Goal: Information Seeking & Learning: Learn about a topic

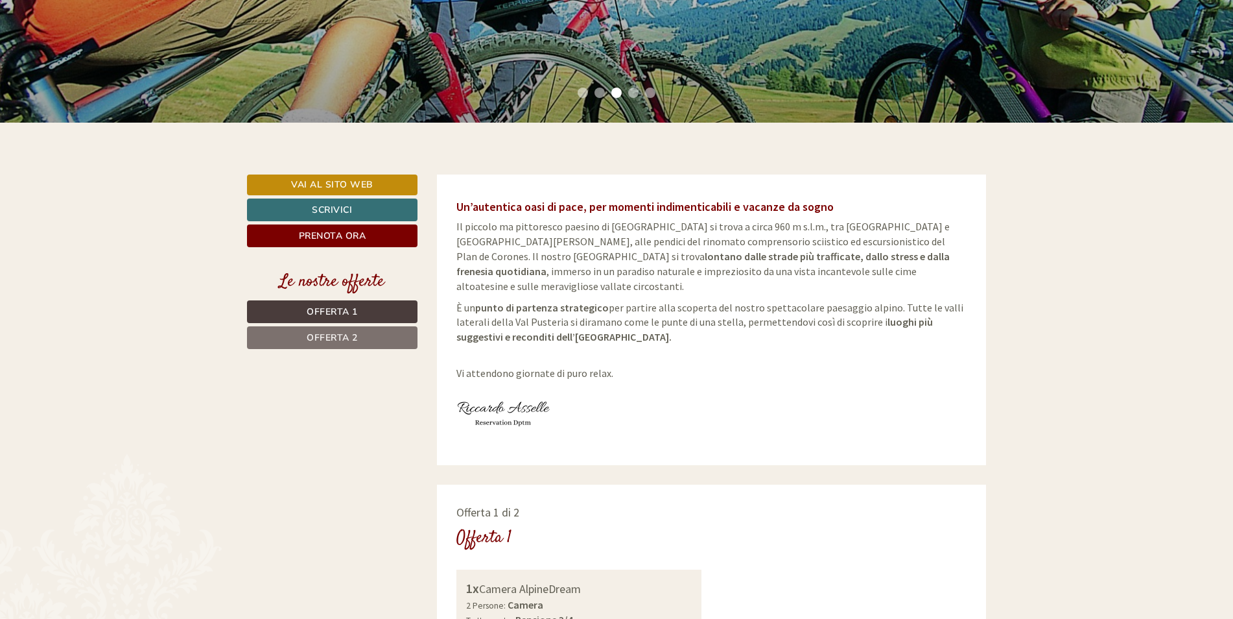
scroll to position [454, 0]
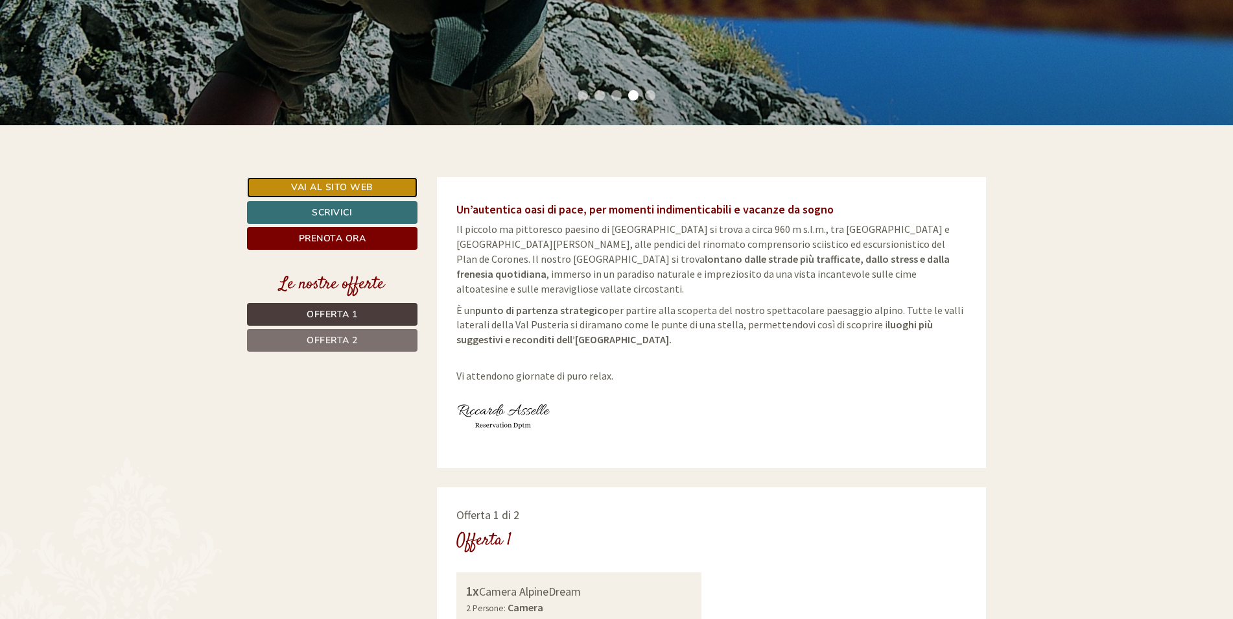
click at [346, 189] on link "Vai al sito web" at bounding box center [332, 187] width 171 height 21
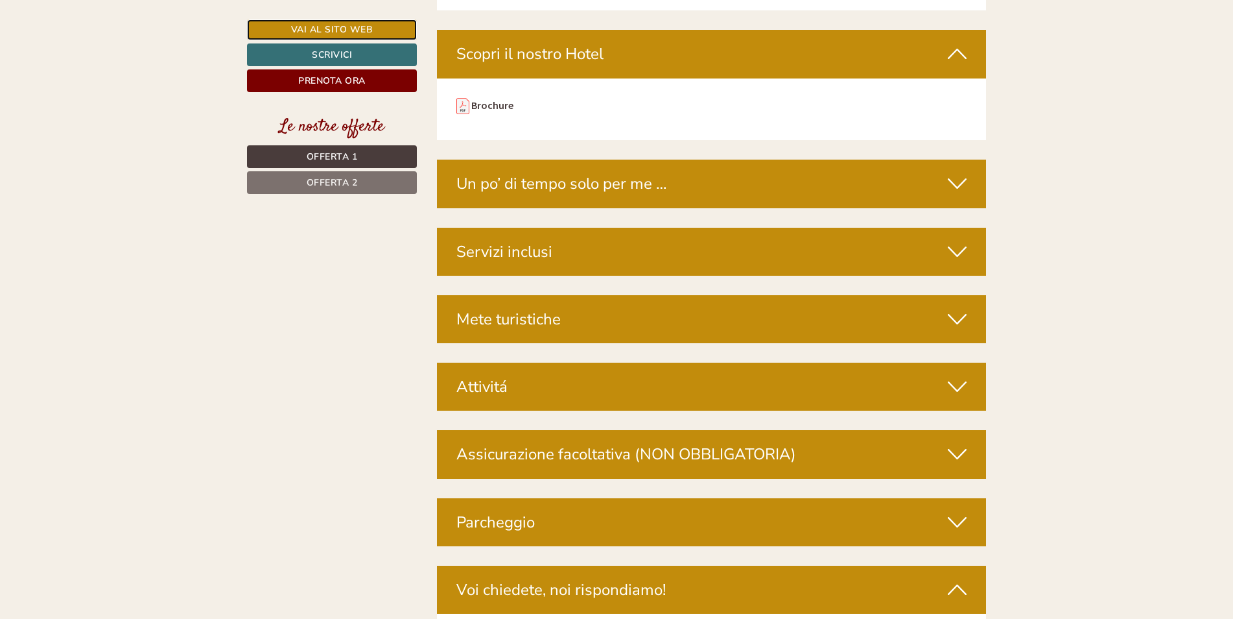
scroll to position [4150, 0]
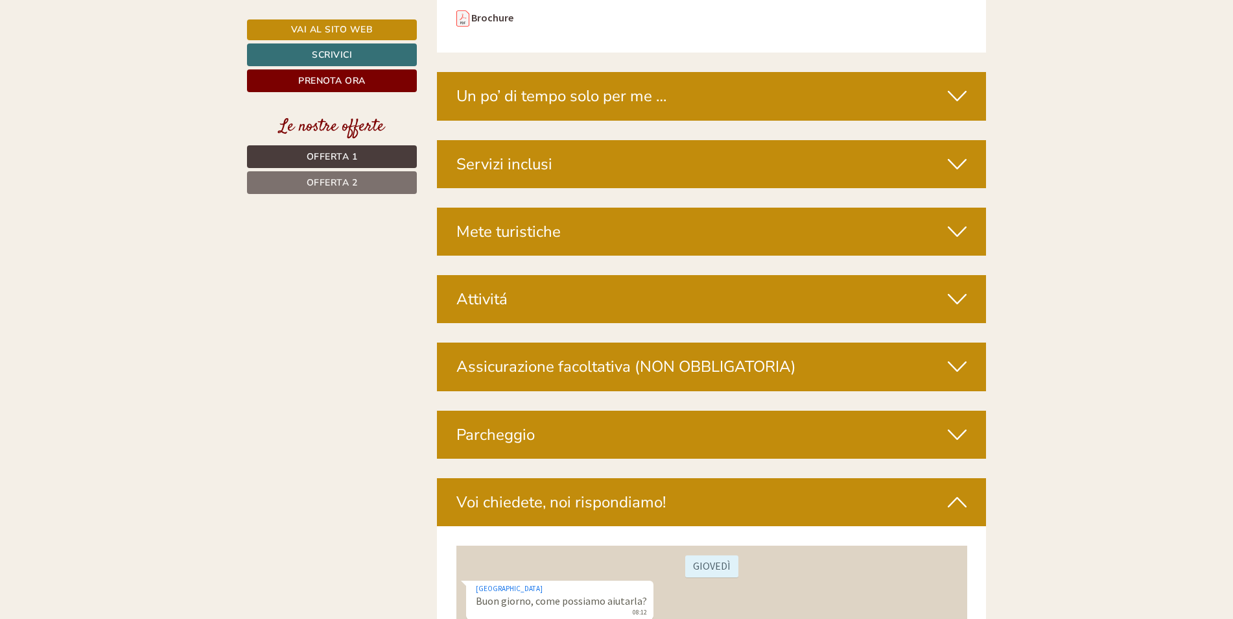
click at [959, 153] on icon at bounding box center [957, 164] width 19 height 22
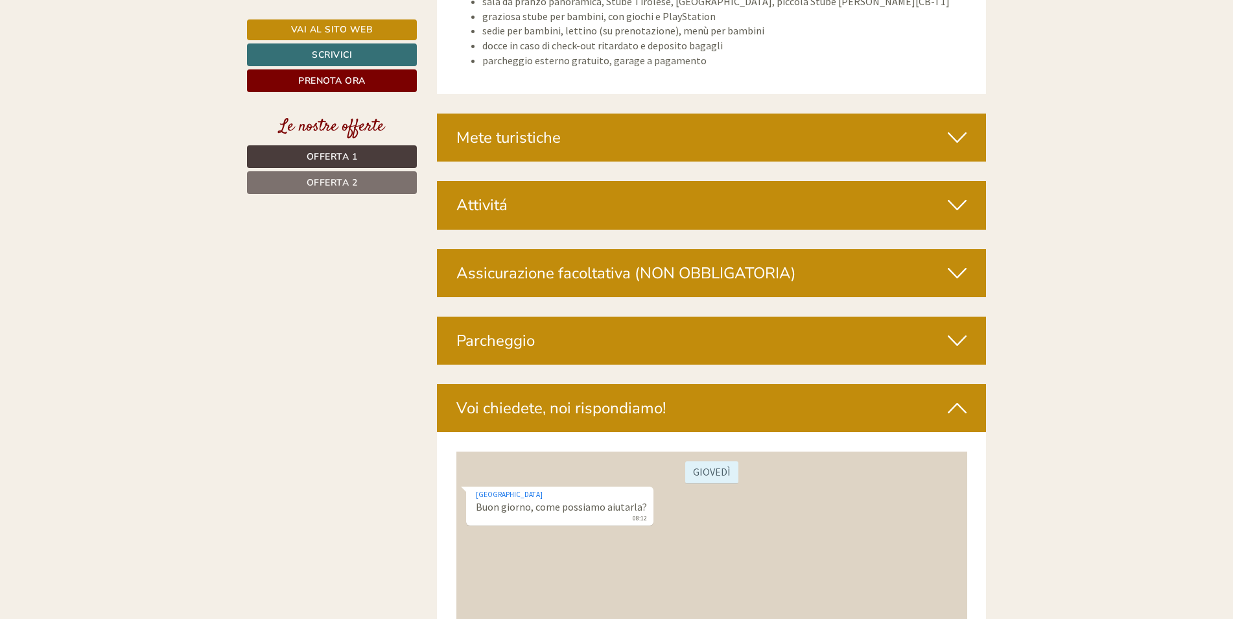
scroll to position [5512, 0]
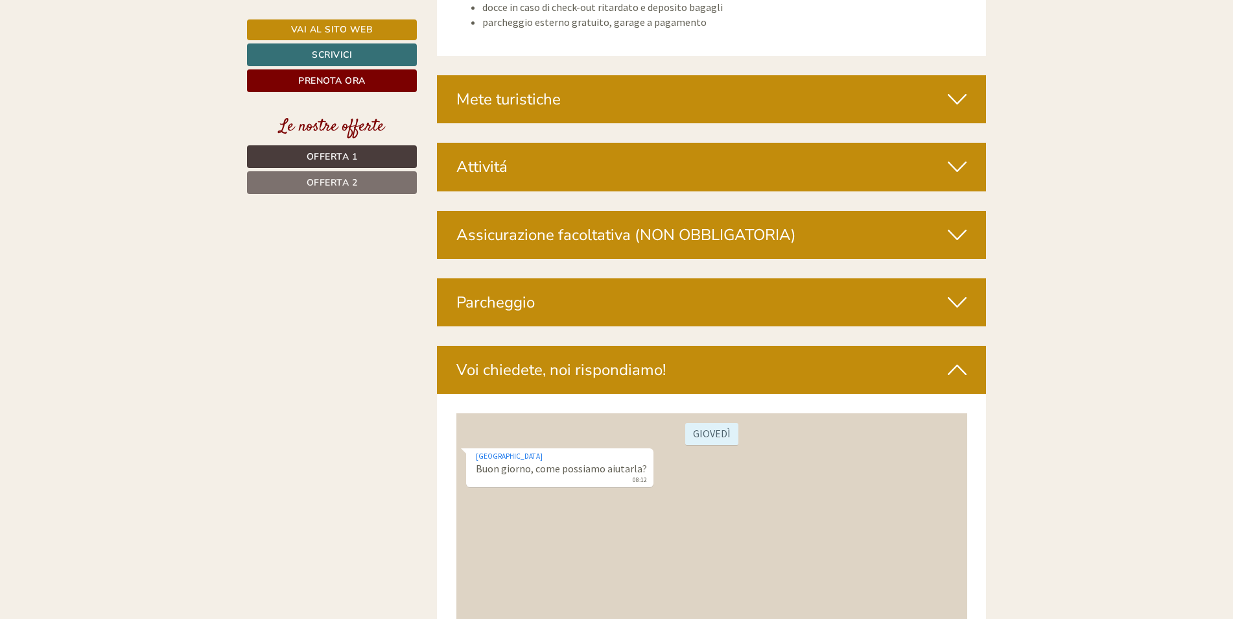
click at [955, 156] on icon at bounding box center [957, 167] width 19 height 22
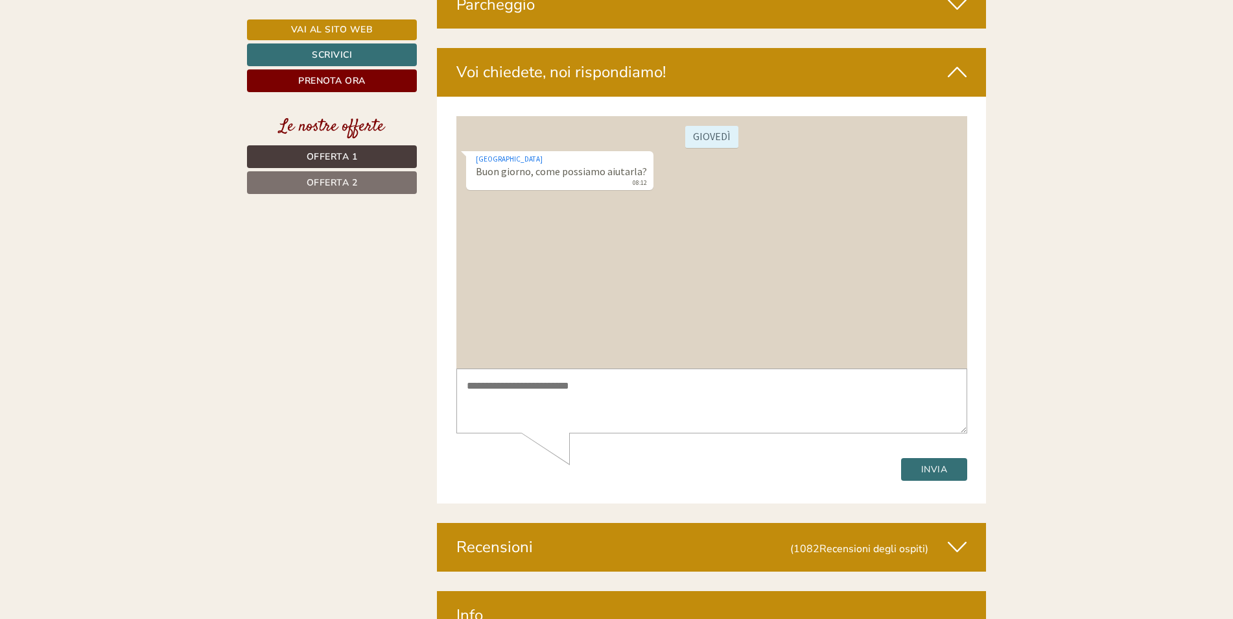
scroll to position [6420, 0]
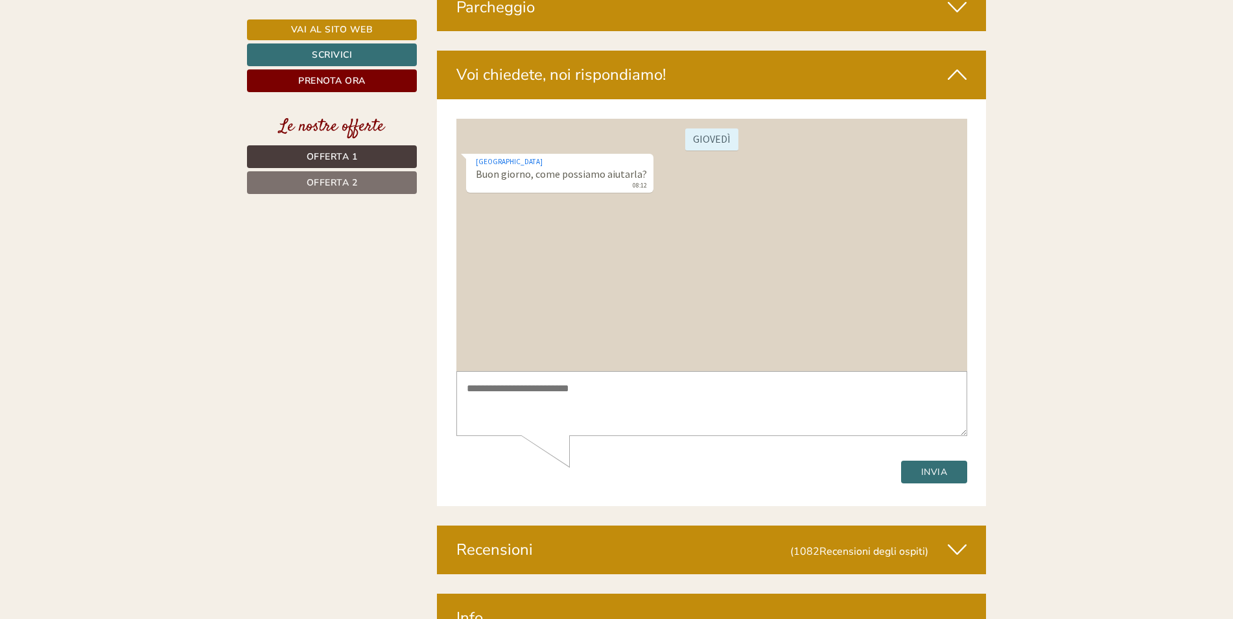
click at [496, 385] on textarea at bounding box center [711, 402] width 511 height 65
type textarea "**********"
drag, startPoint x: 583, startPoint y: 386, endPoint x: 416, endPoint y: 381, distance: 166.7
click at [456, 381] on html "**********" at bounding box center [711, 300] width 511 height 364
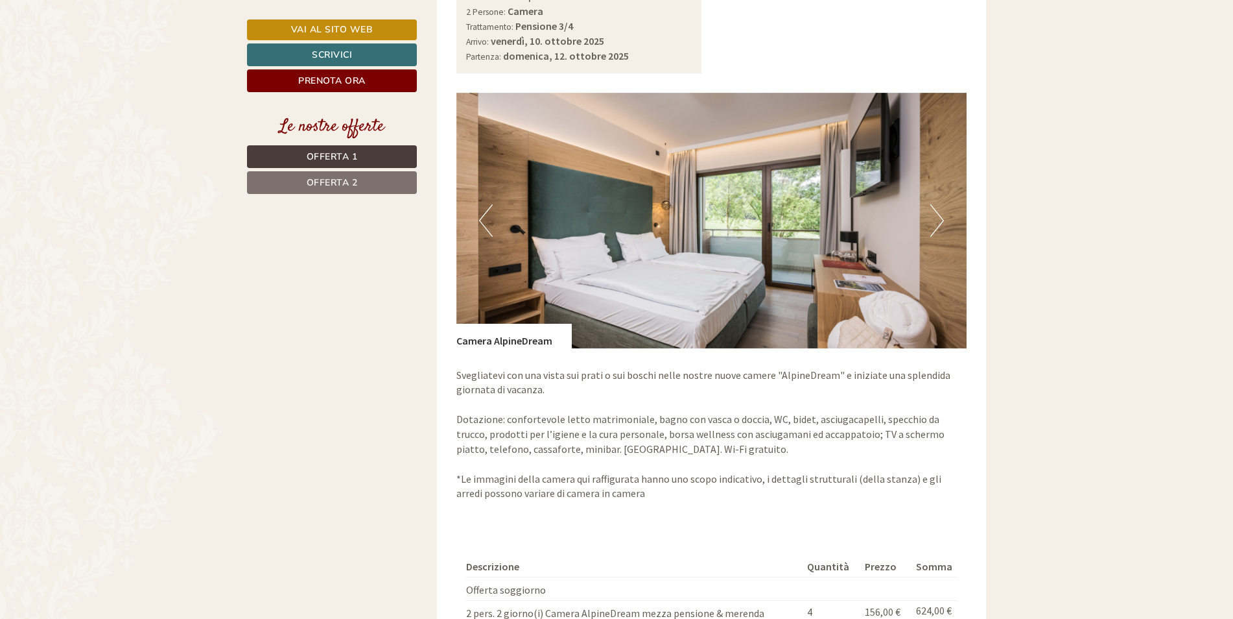
scroll to position [1038, 0]
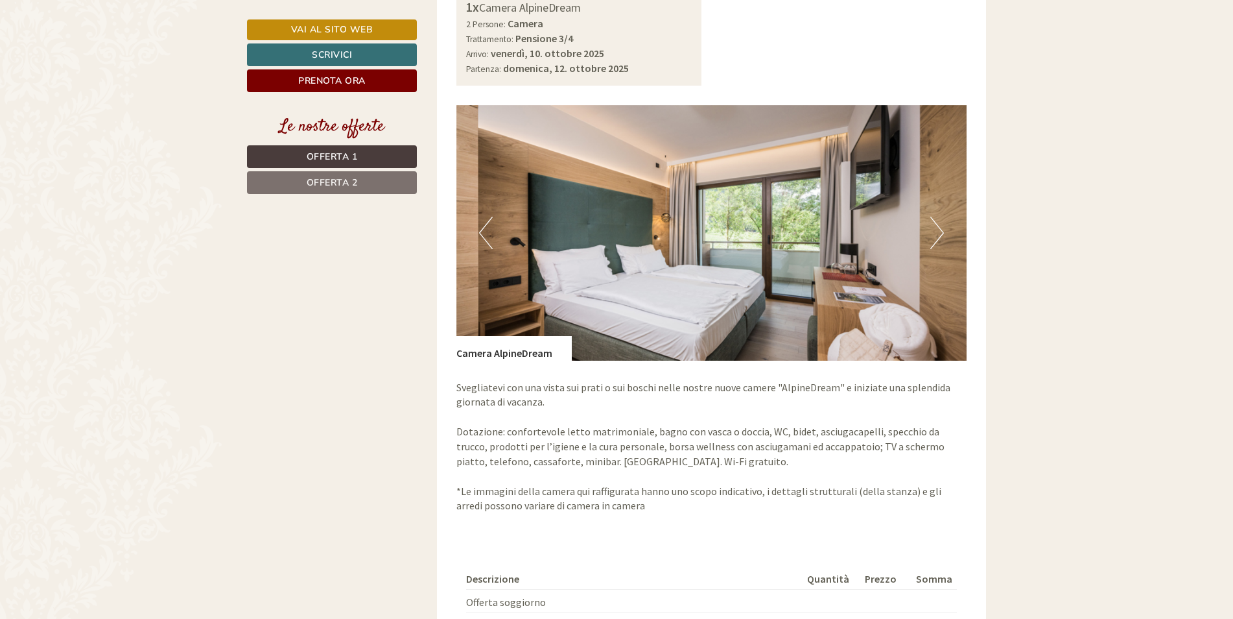
click at [936, 217] on button "Next" at bounding box center [938, 233] width 14 height 32
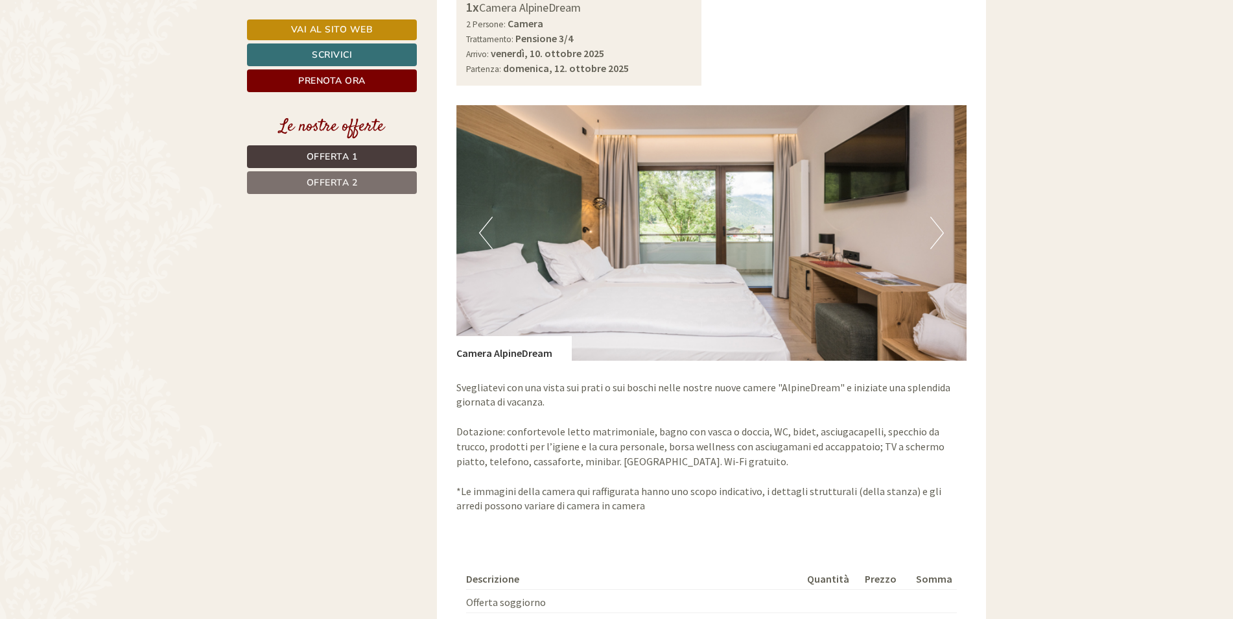
click at [485, 217] on button "Previous" at bounding box center [486, 233] width 14 height 32
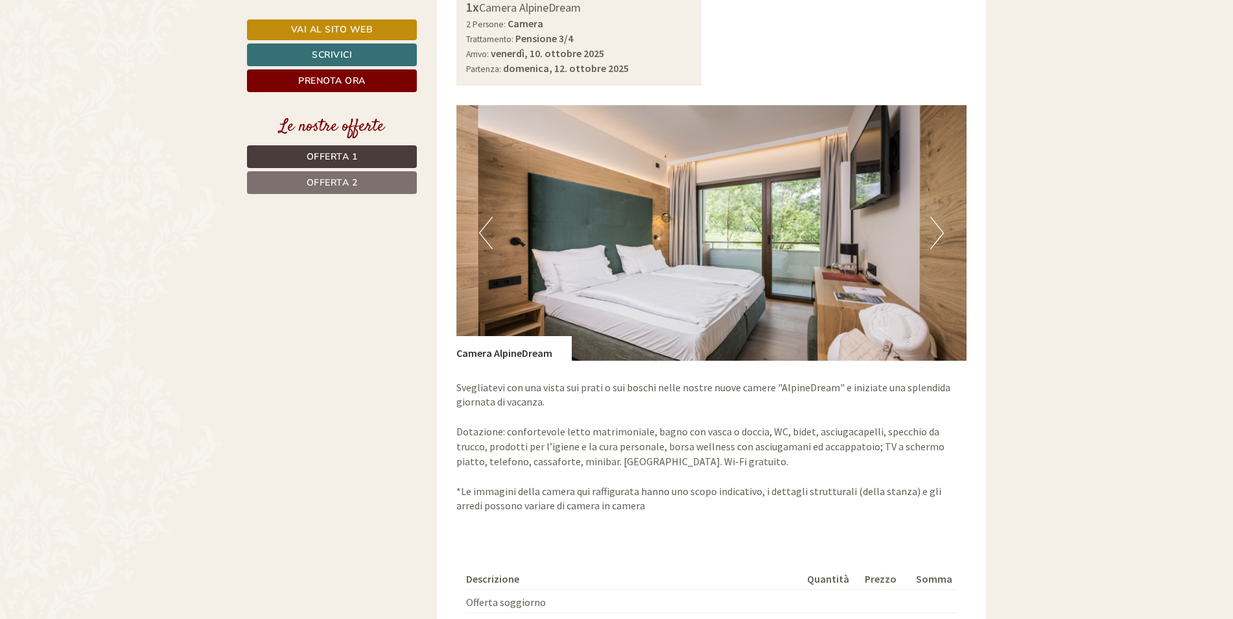
click at [941, 220] on button "Next" at bounding box center [938, 233] width 14 height 32
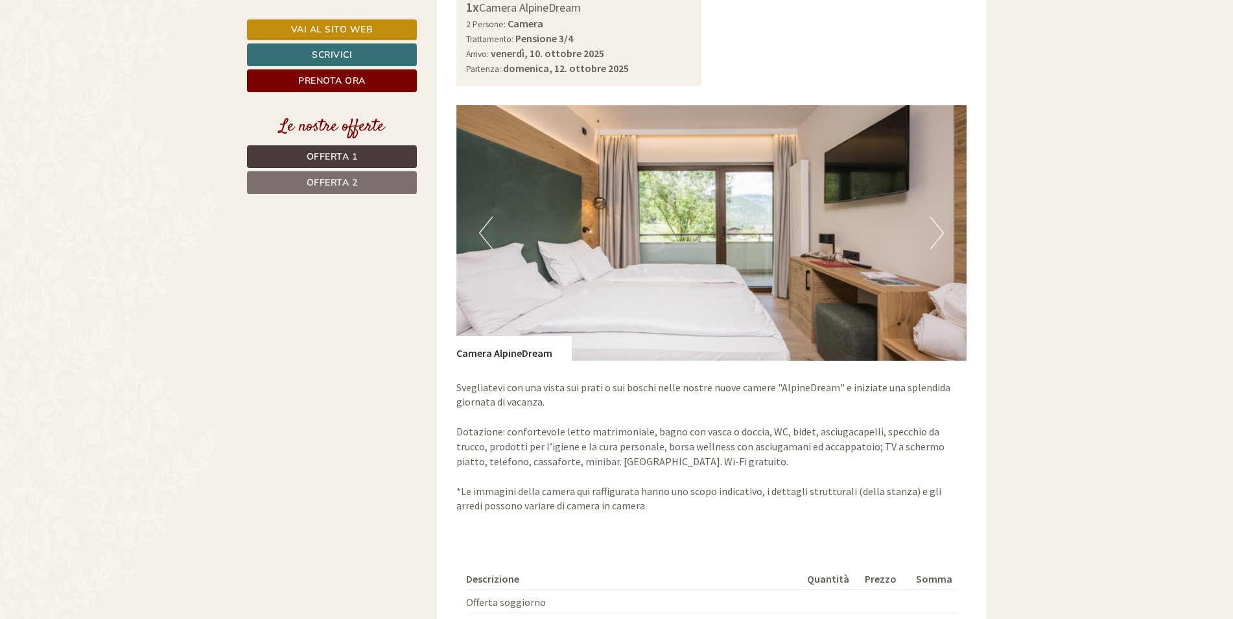
click at [941, 220] on button "Next" at bounding box center [938, 233] width 14 height 32
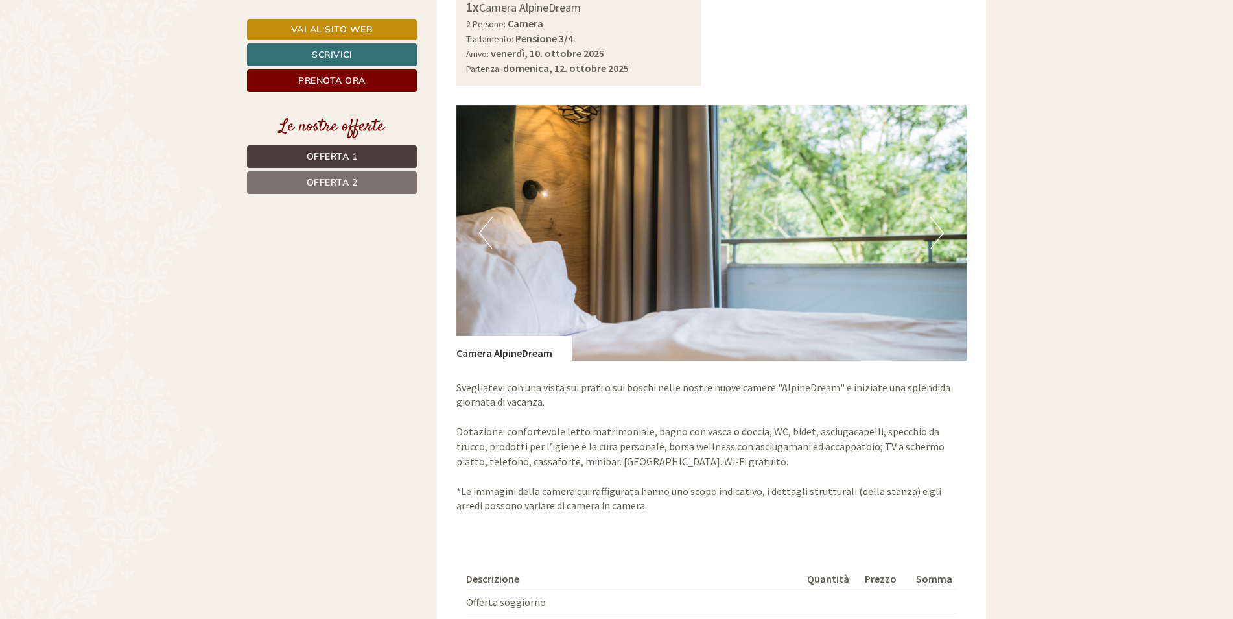
click at [941, 220] on button "Next" at bounding box center [938, 233] width 14 height 32
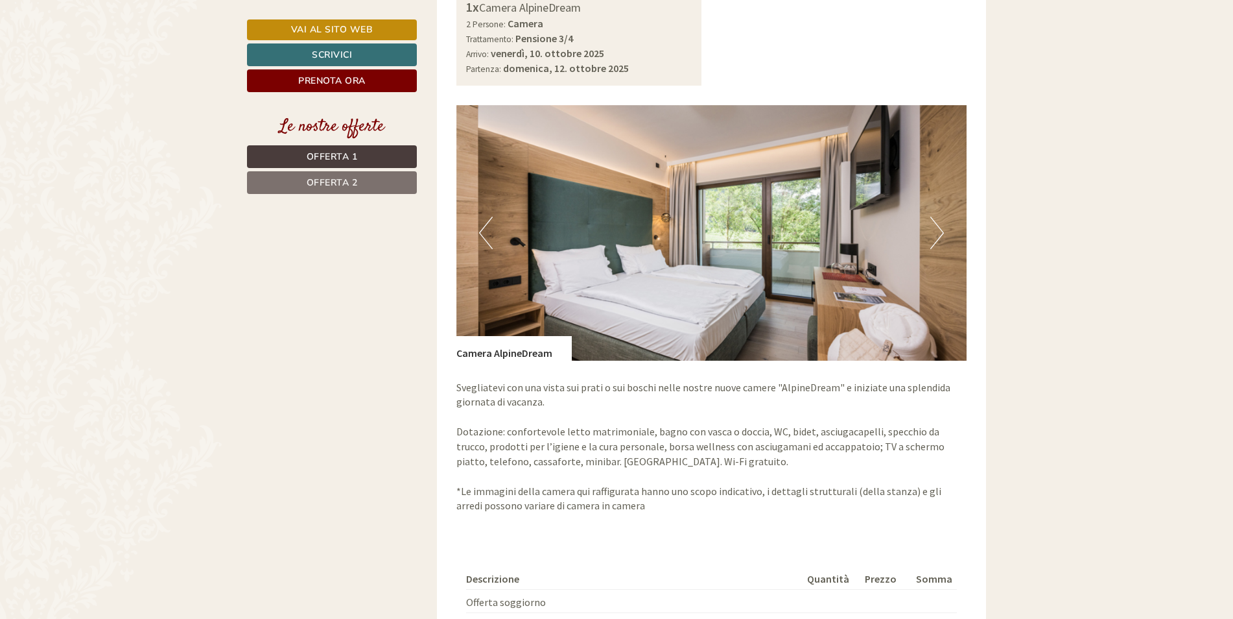
click at [941, 220] on button "Next" at bounding box center [938, 233] width 14 height 32
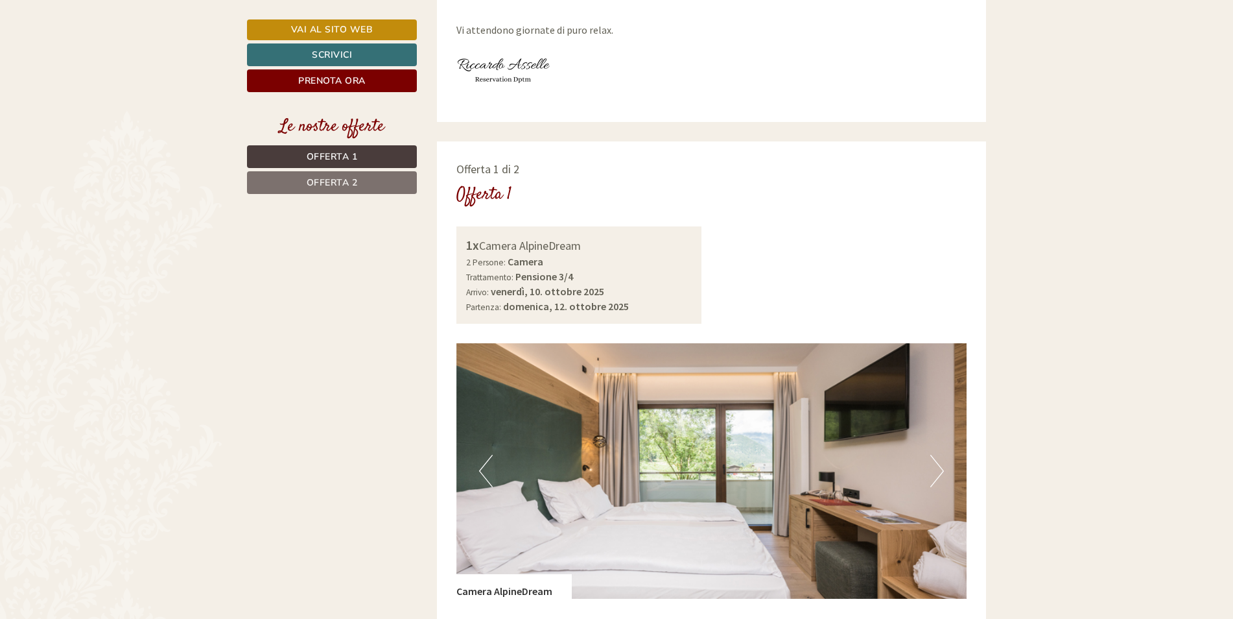
scroll to position [778, 0]
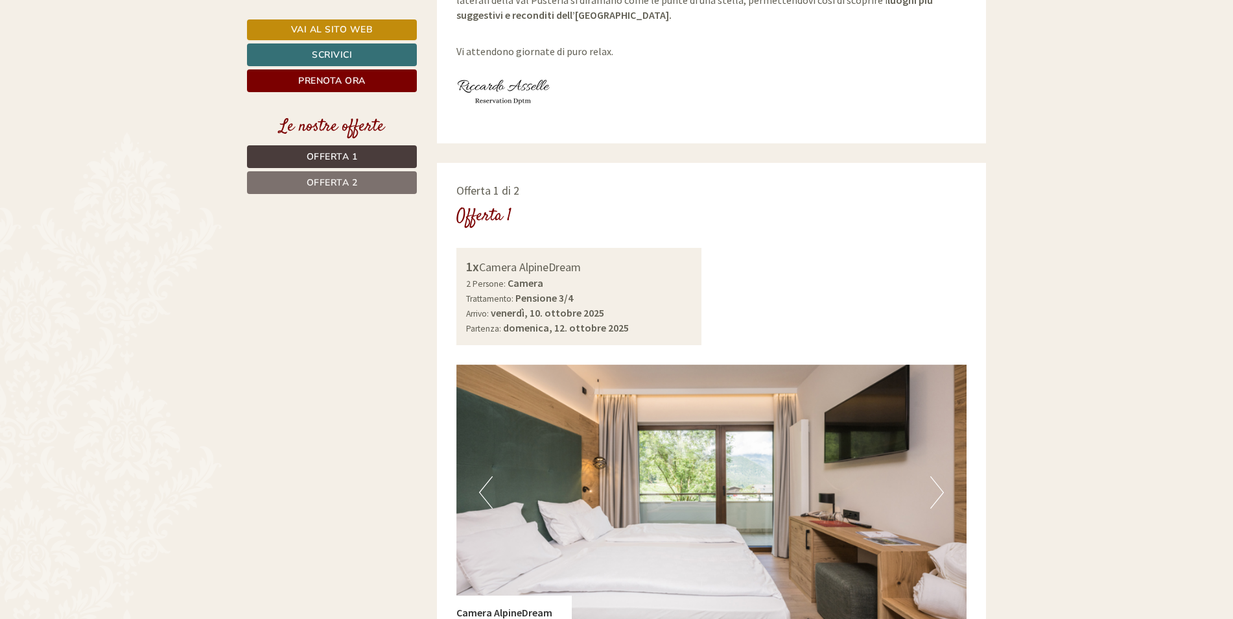
click at [360, 185] on link "Offerta 2" at bounding box center [332, 182] width 170 height 23
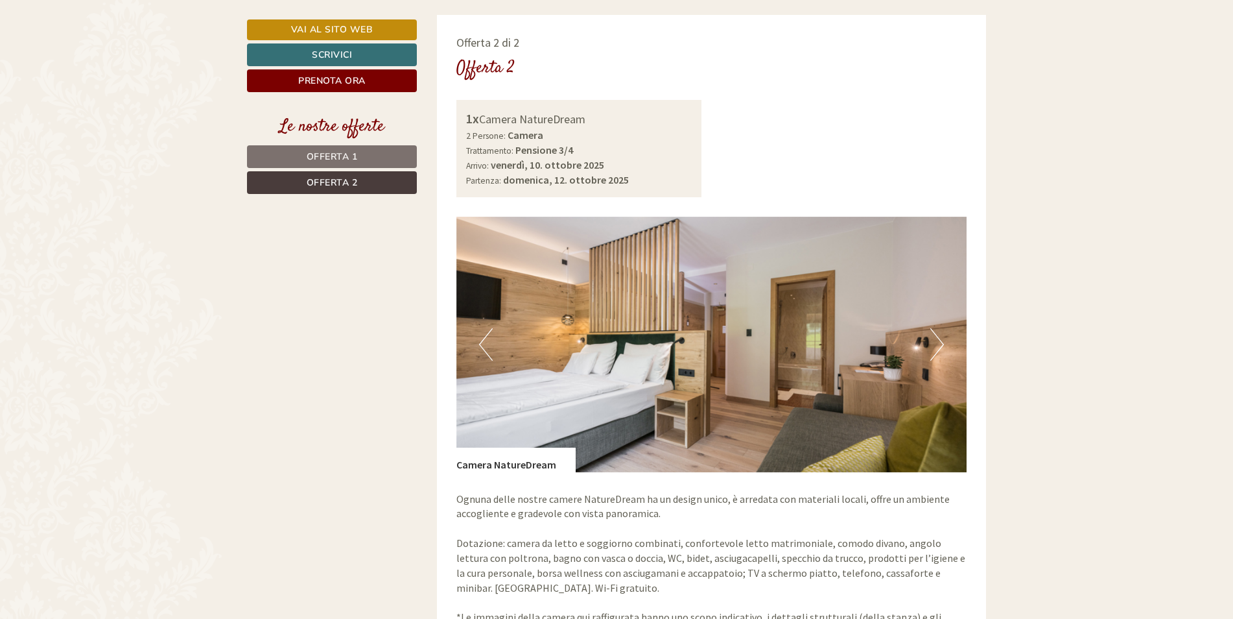
click at [931, 328] on button "Next" at bounding box center [938, 344] width 14 height 32
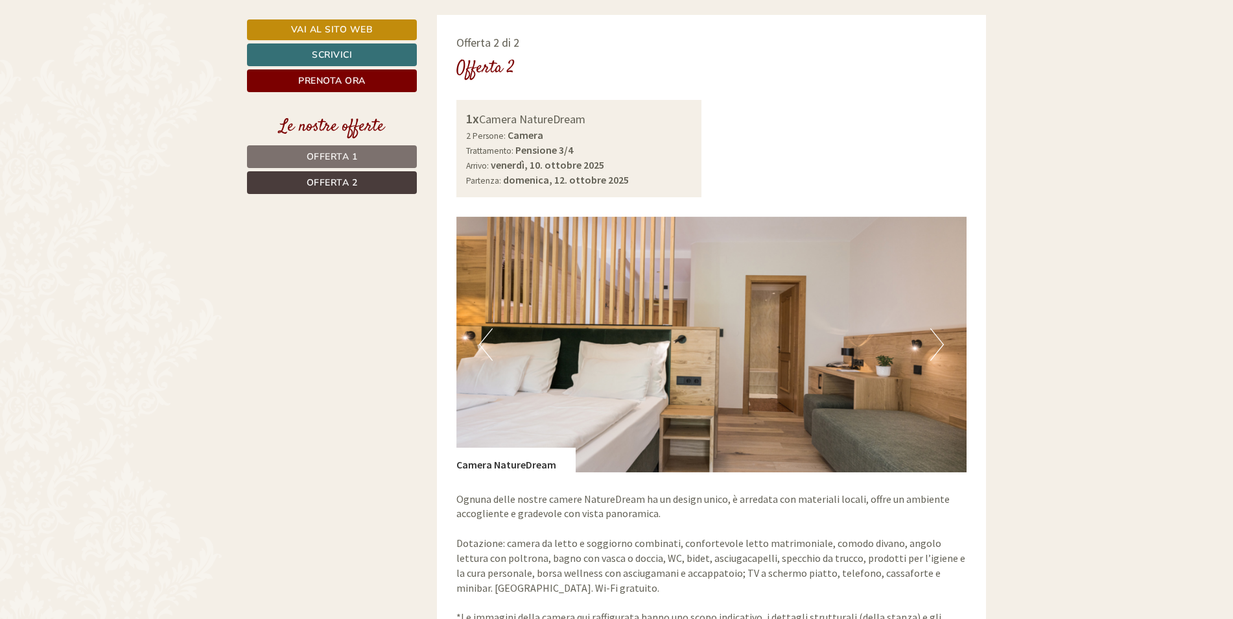
click at [931, 328] on button "Next" at bounding box center [938, 344] width 14 height 32
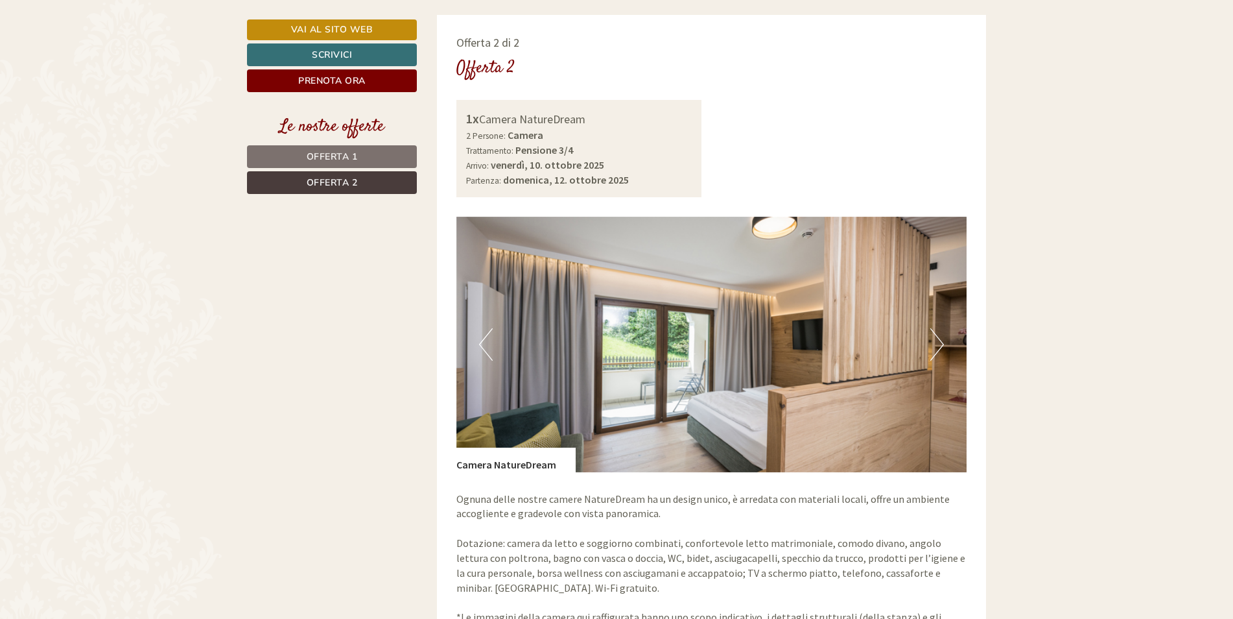
click at [932, 328] on button "Next" at bounding box center [938, 344] width 14 height 32
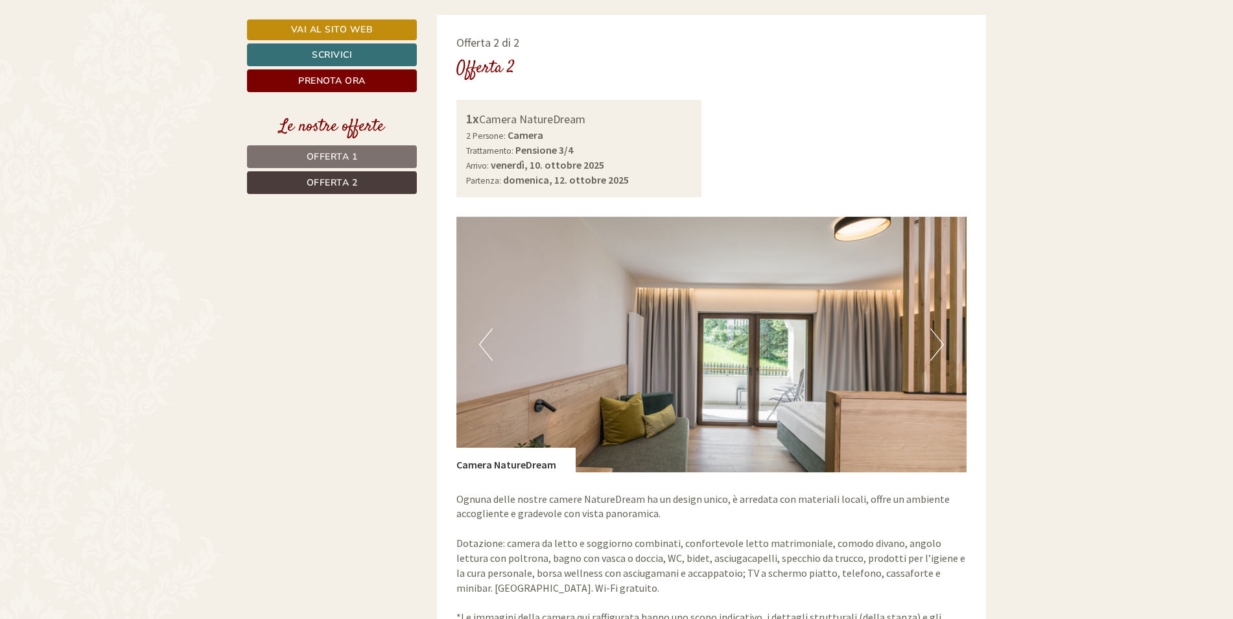
click at [932, 328] on button "Next" at bounding box center [938, 344] width 14 height 32
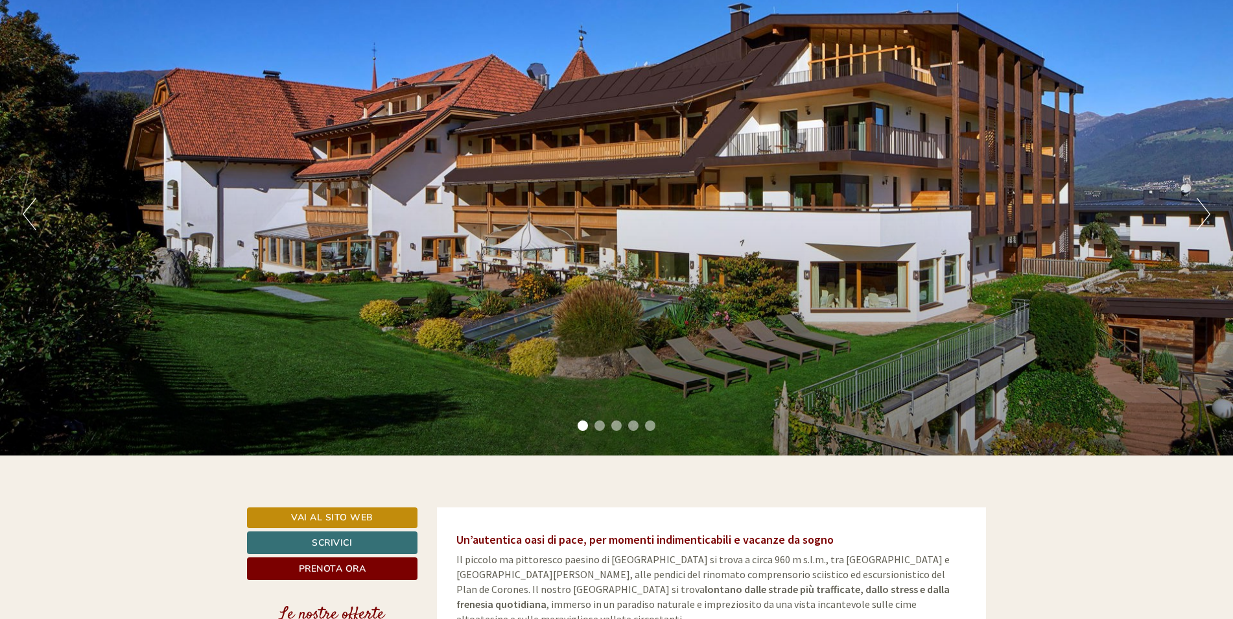
scroll to position [130, 0]
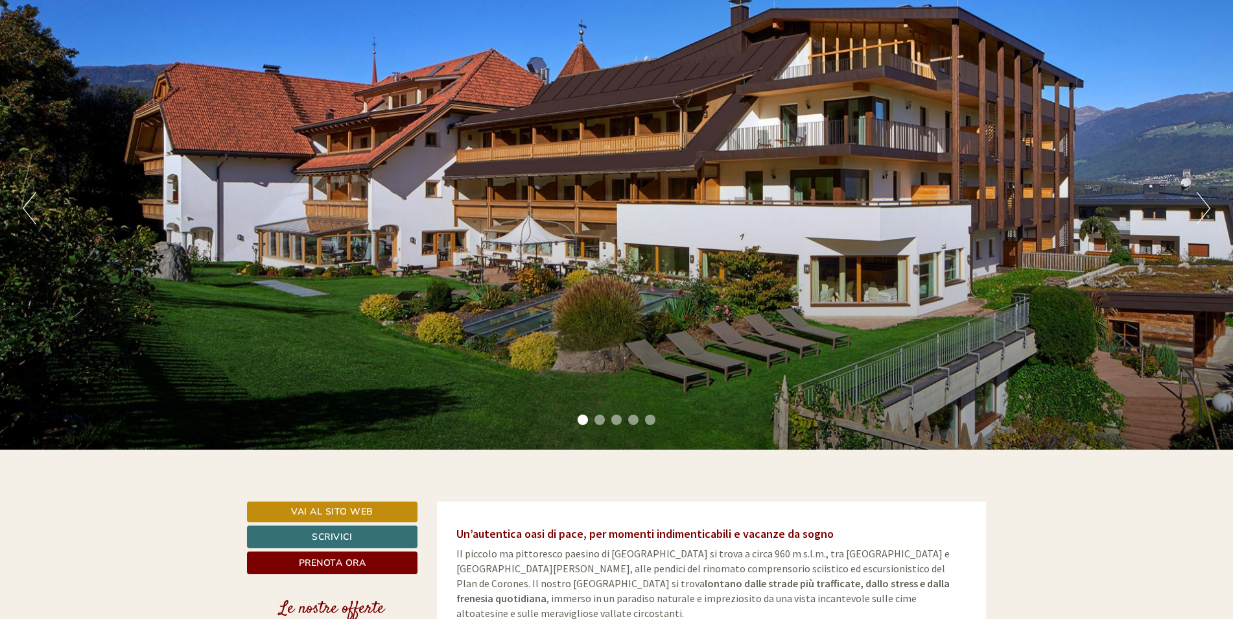
click at [1206, 206] on button "Next" at bounding box center [1204, 208] width 14 height 32
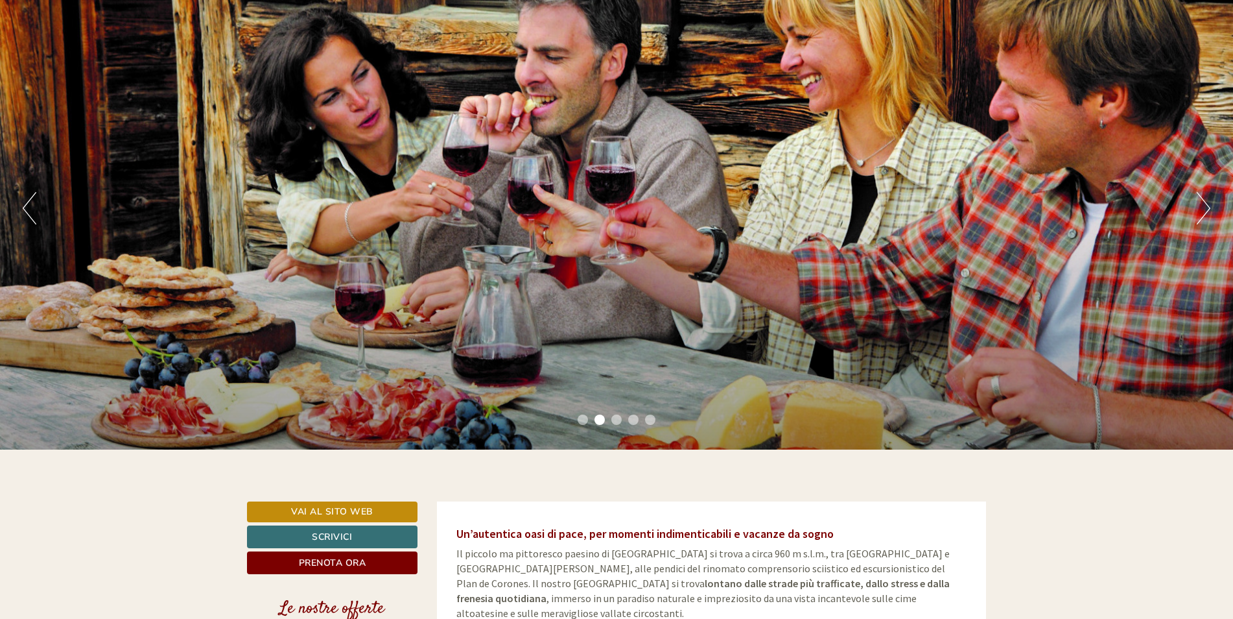
click at [1197, 206] on button "Next" at bounding box center [1204, 208] width 14 height 32
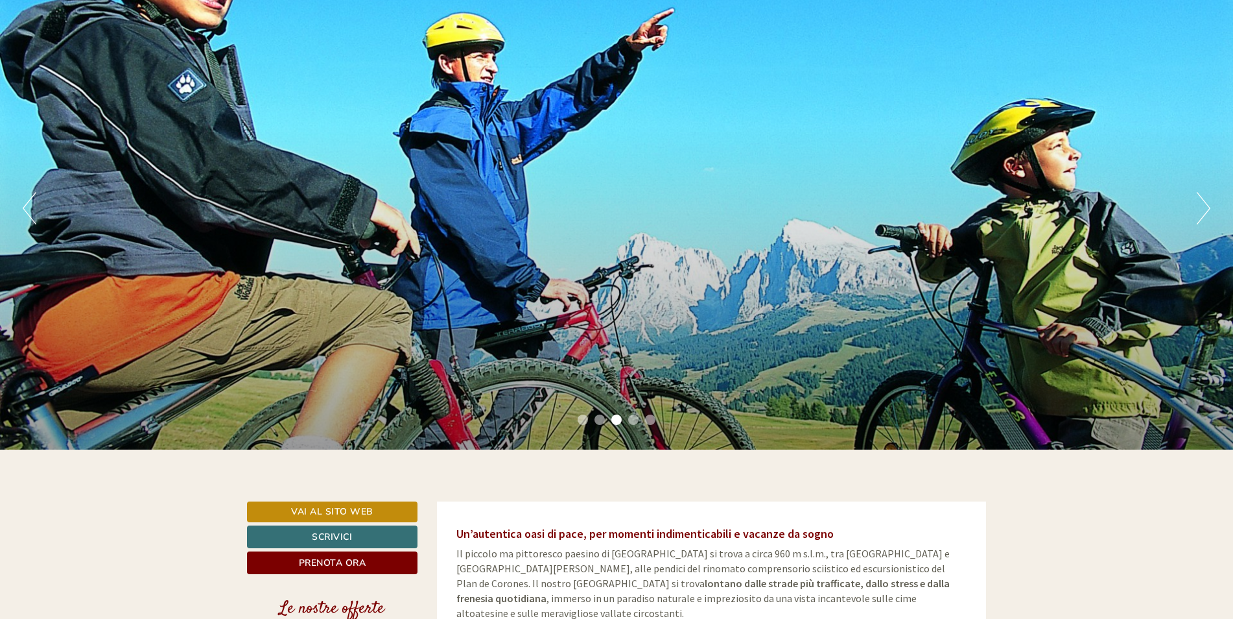
click at [1197, 206] on button "Next" at bounding box center [1204, 208] width 14 height 32
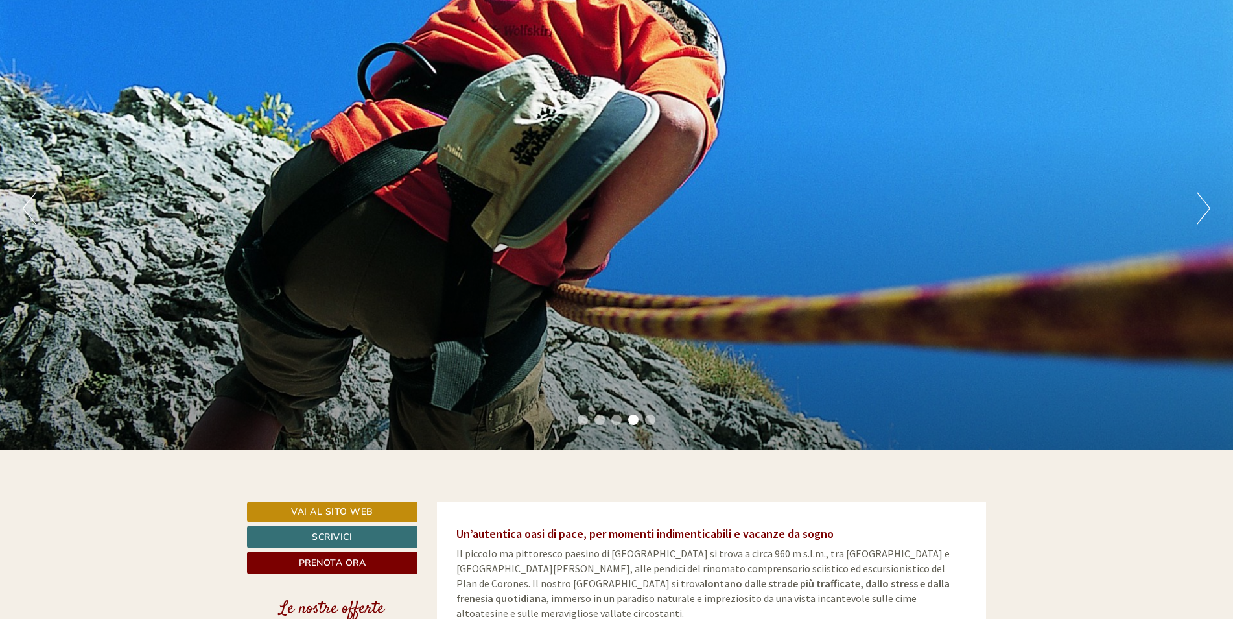
click at [1197, 206] on button "Next" at bounding box center [1204, 208] width 14 height 32
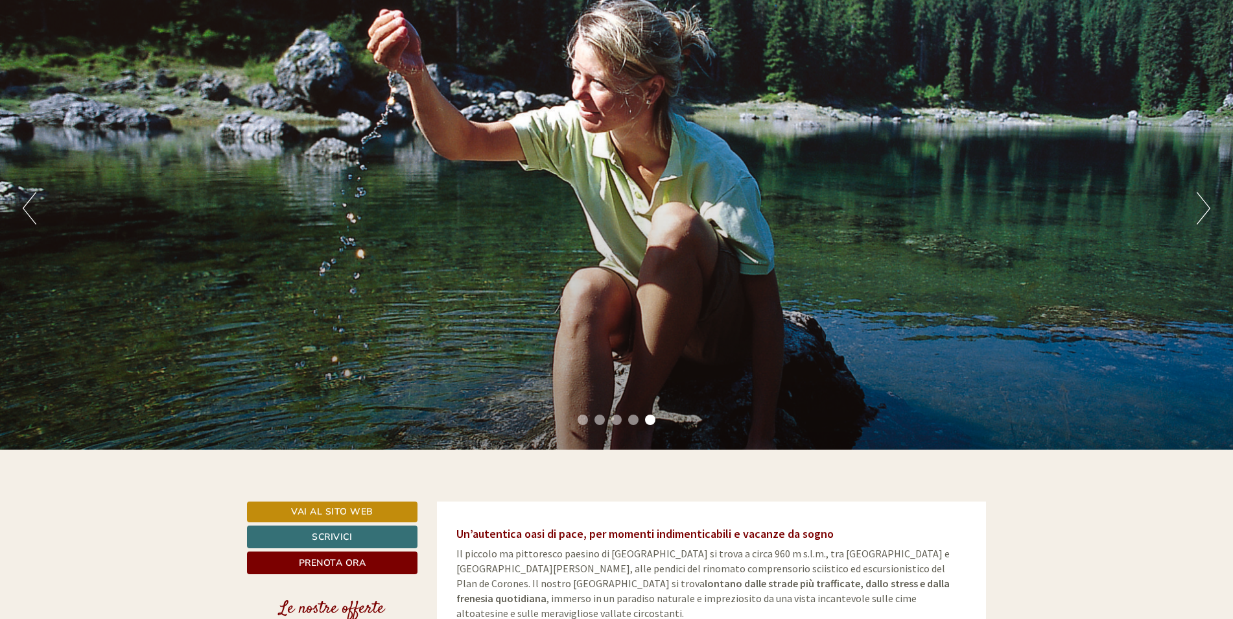
click at [1197, 206] on button "Next" at bounding box center [1204, 208] width 14 height 32
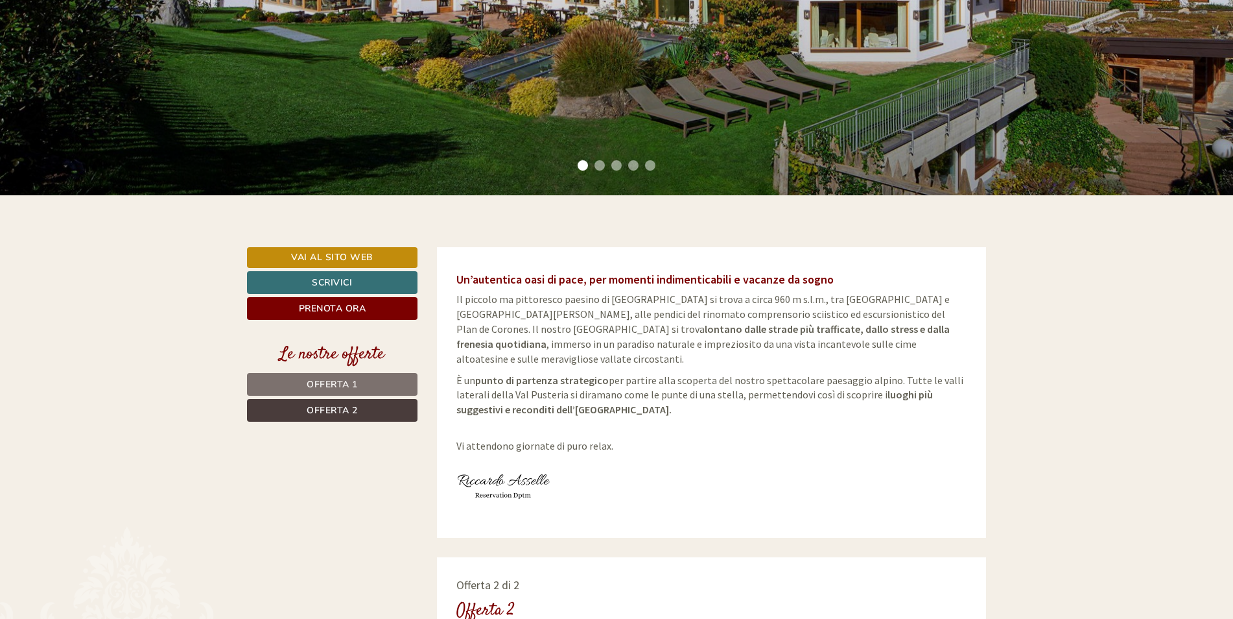
scroll to position [389, 0]
